Goal: Task Accomplishment & Management: Manage account settings

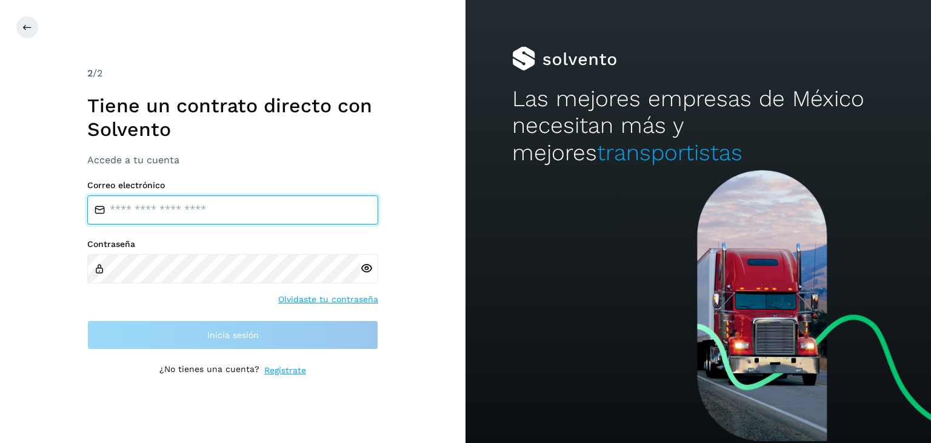
click at [249, 206] on input "email" at bounding box center [232, 209] width 291 height 29
type input "**********"
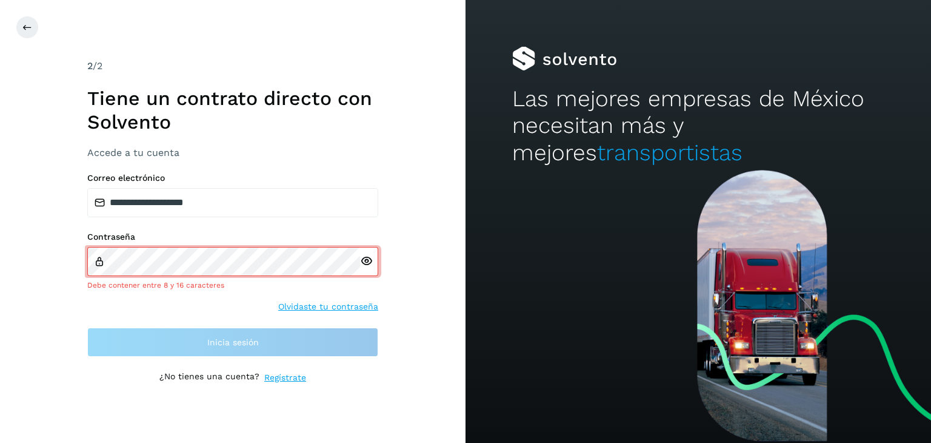
click at [367, 270] on div at bounding box center [369, 261] width 18 height 29
click at [366, 261] on icon at bounding box center [366, 261] width 13 height 13
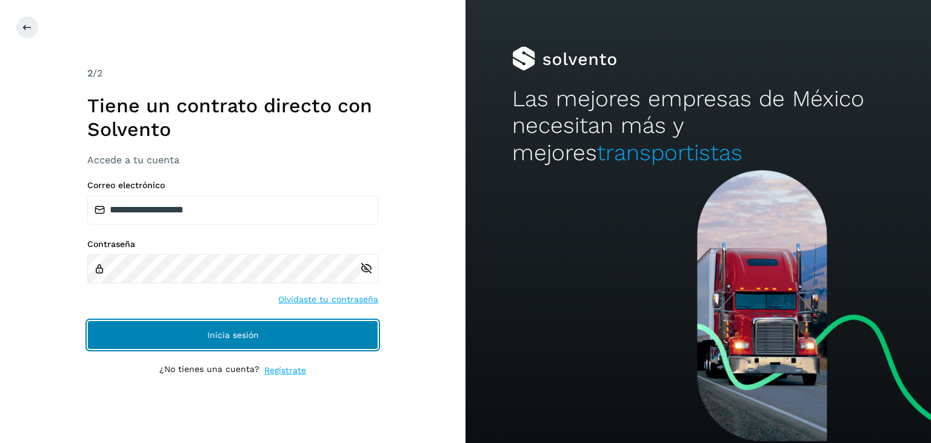
click at [298, 335] on button "Inicia sesión" at bounding box center [232, 334] width 291 height 29
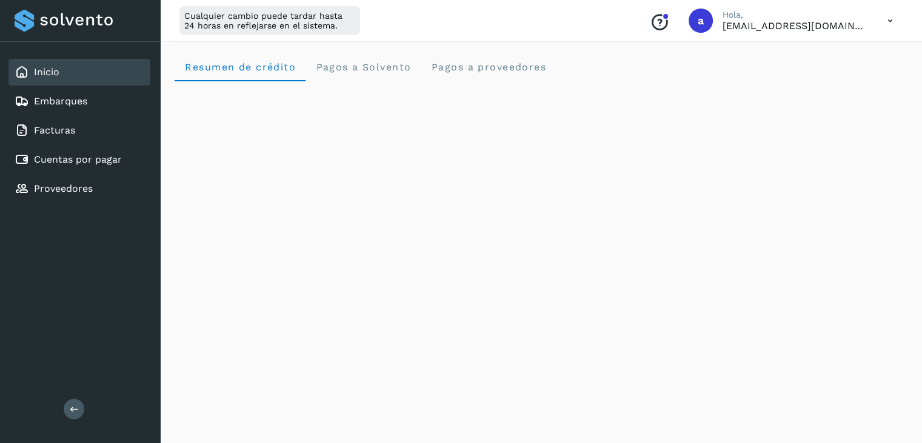
click at [892, 15] on icon at bounding box center [890, 20] width 25 height 25
click at [811, 79] on div "Cerrar sesión" at bounding box center [830, 78] width 144 height 23
